Goal: Information Seeking & Learning: Learn about a topic

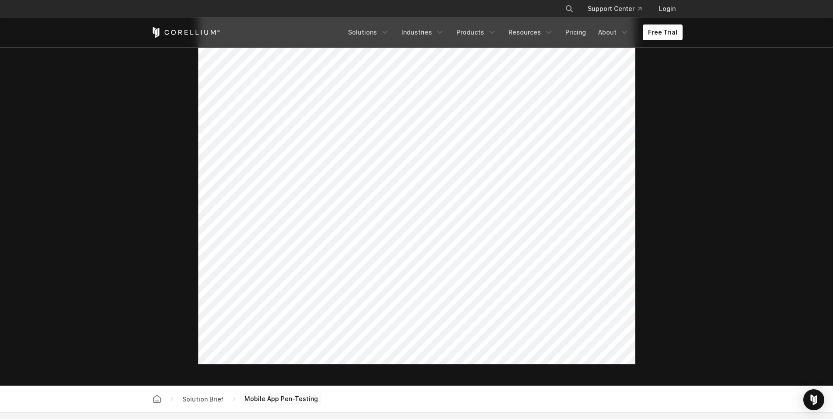
scroll to position [293, 0]
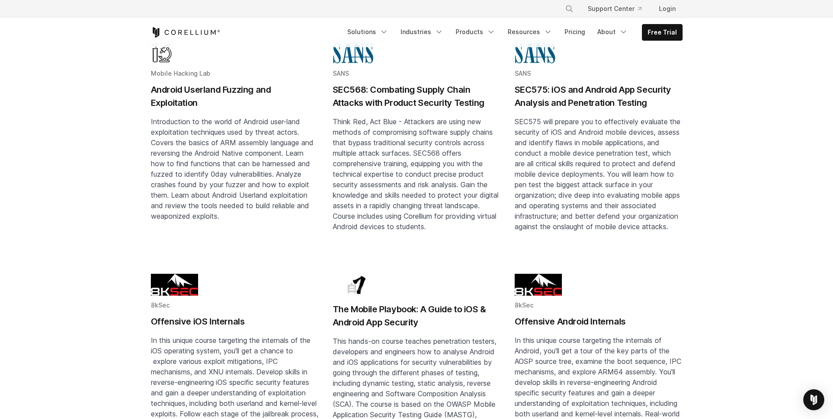
scroll to position [655, 0]
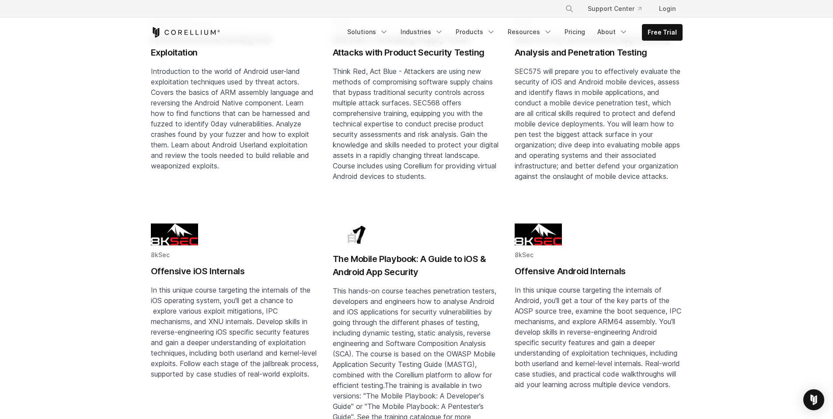
click at [558, 264] on h2 "Offensive Android Internals" at bounding box center [598, 270] width 168 height 13
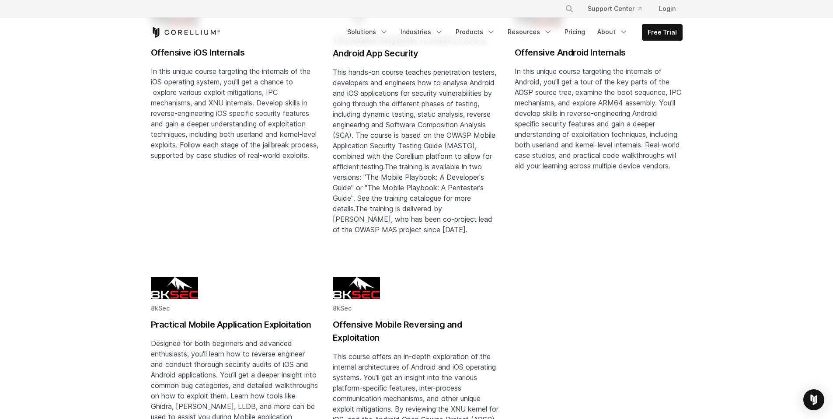
scroll to position [883, 0]
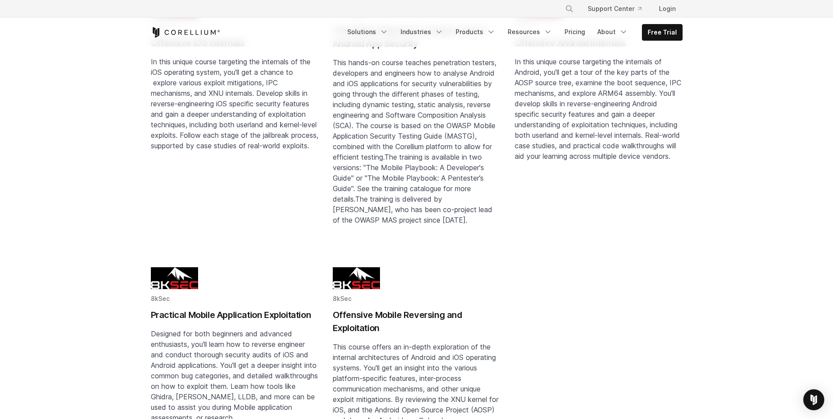
click at [394, 308] on h2 "Offensive Mobile Reversing and Exploitation" at bounding box center [417, 321] width 168 height 26
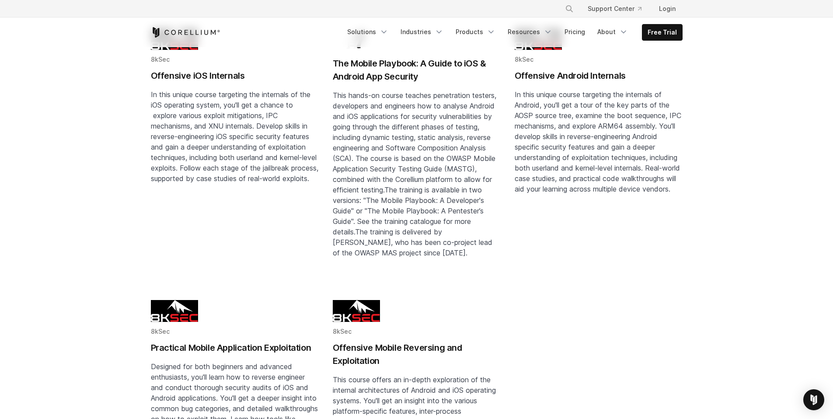
scroll to position [828, 0]
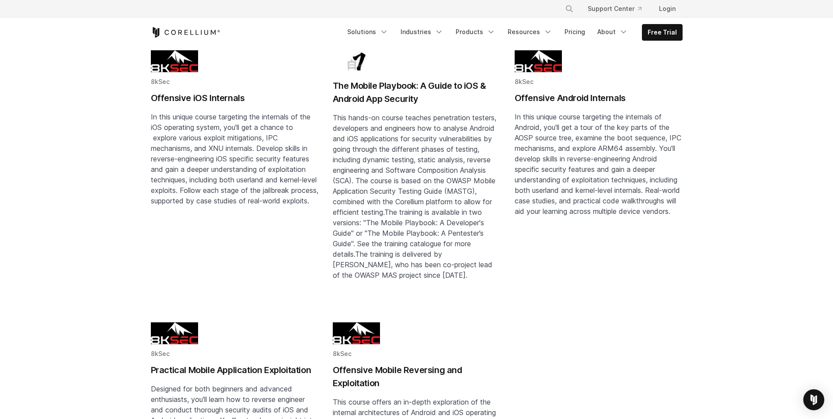
click at [254, 251] on link "8kSec Offensive iOS Internals In this unique course targeting the internals of …" at bounding box center [235, 179] width 168 height 258
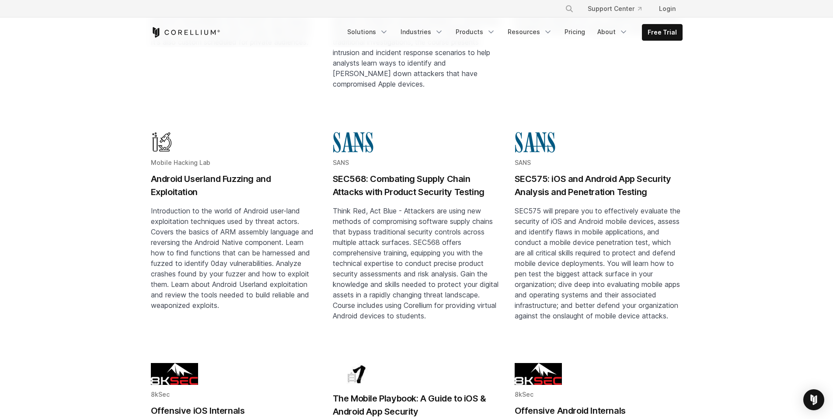
scroll to position [455, 0]
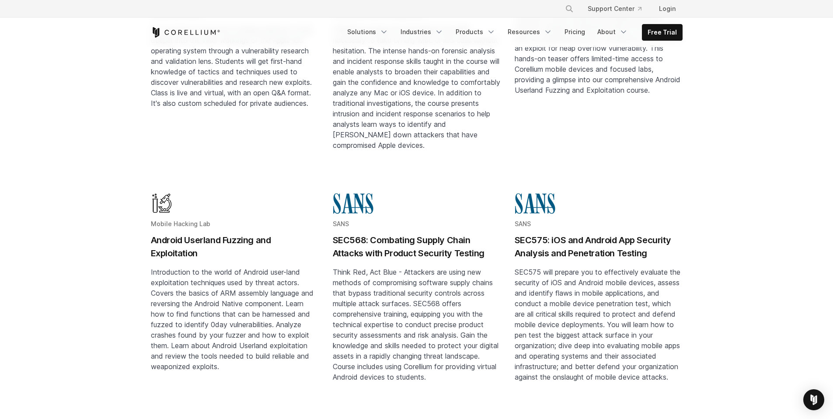
click at [567, 233] on h2 "SEC575: iOS and Android App Security Analysis and Penetration Testing" at bounding box center [598, 246] width 168 height 26
click at [610, 113] on link "Mobile Hacking Lab Tryout Labs This lab is FREE! Explore the thrilling world of…" at bounding box center [598, 64] width 168 height 228
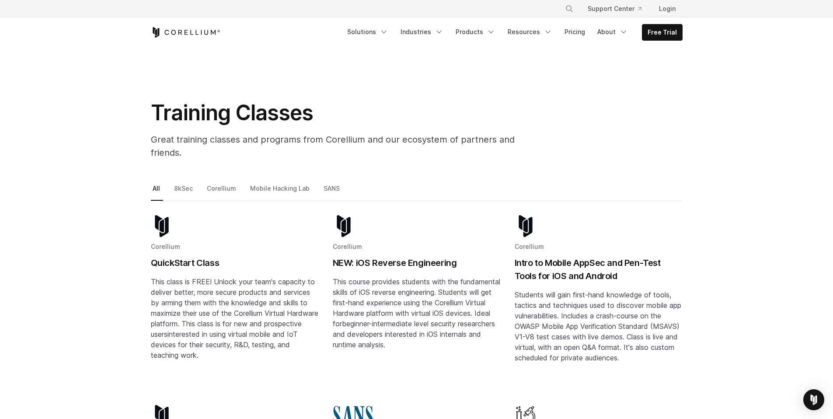
click at [191, 31] on icon "Corellium Home" at bounding box center [185, 32] width 69 height 10
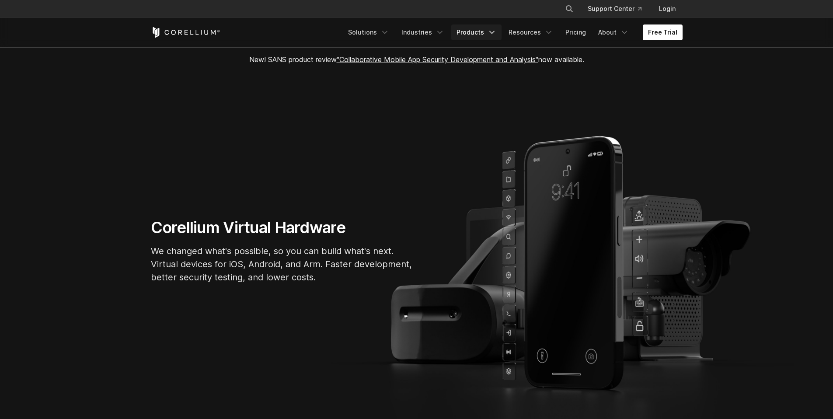
click at [488, 32] on link "Products" at bounding box center [476, 32] width 50 height 16
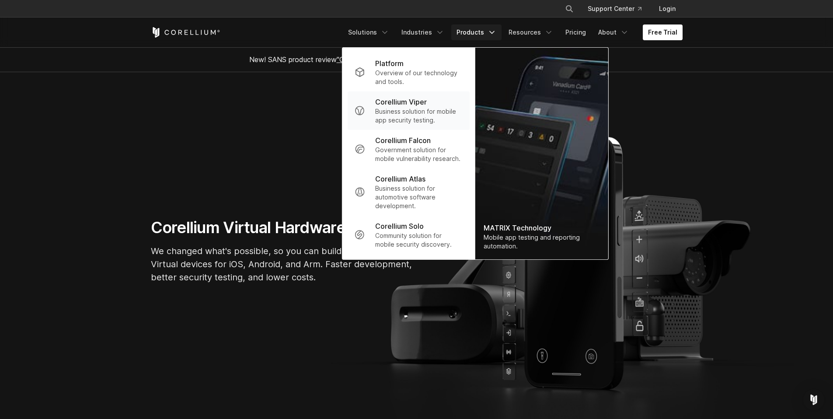
click at [403, 114] on p "Business solution for mobile app security testing." at bounding box center [418, 115] width 87 height 17
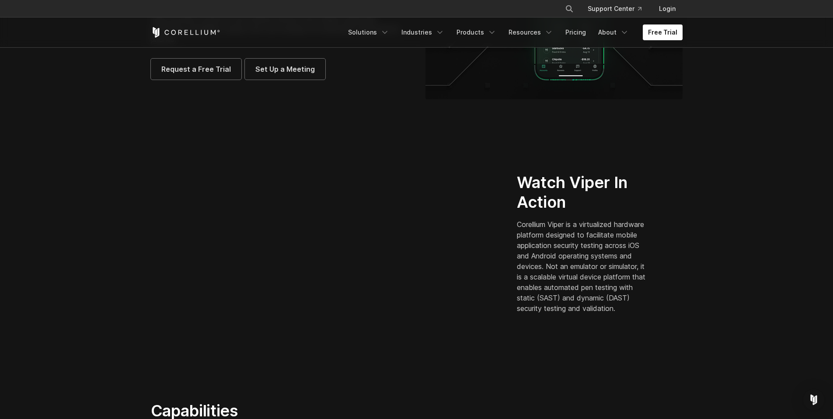
scroll to position [135, 0]
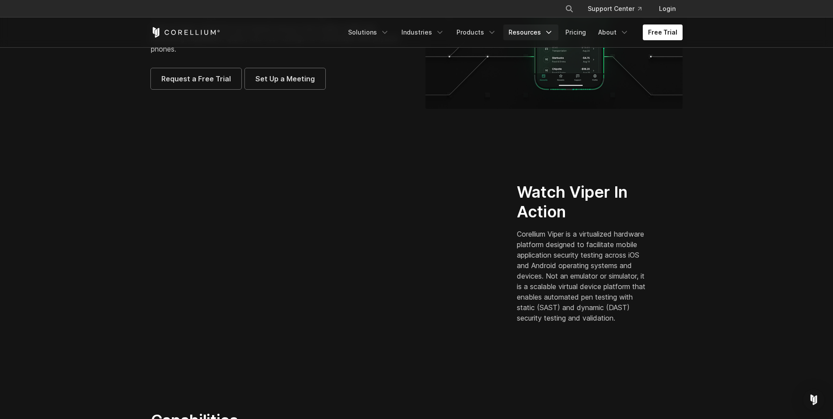
click at [535, 34] on link "Resources" at bounding box center [530, 32] width 55 height 16
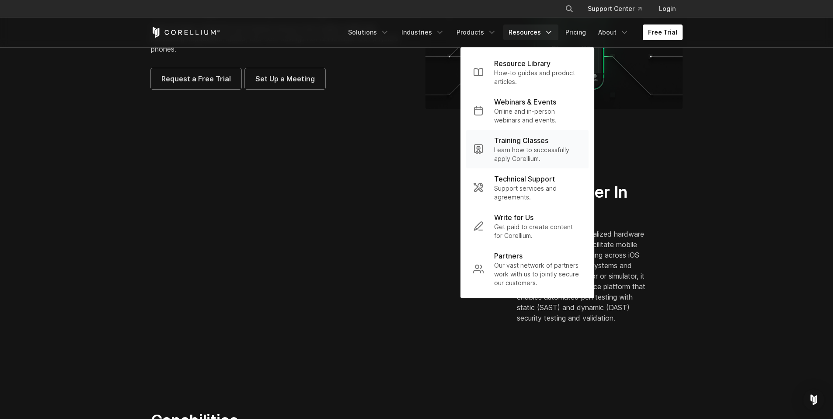
click at [522, 139] on p "Training Classes" at bounding box center [521, 140] width 54 height 10
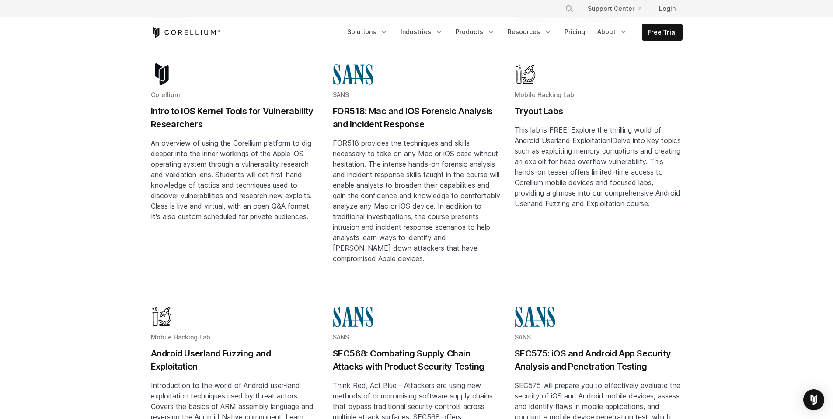
scroll to position [386, 0]
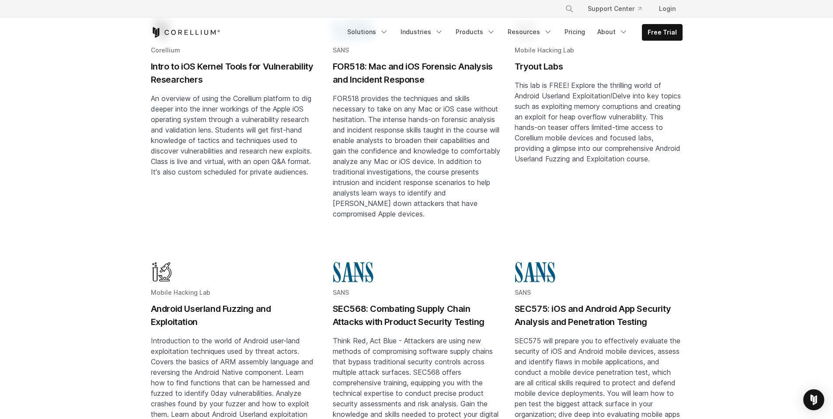
click at [555, 305] on h2 "SEC575: iOS and Android App Security Analysis and Penetration Testing" at bounding box center [598, 315] width 168 height 26
